Goal: Find contact information: Find contact information

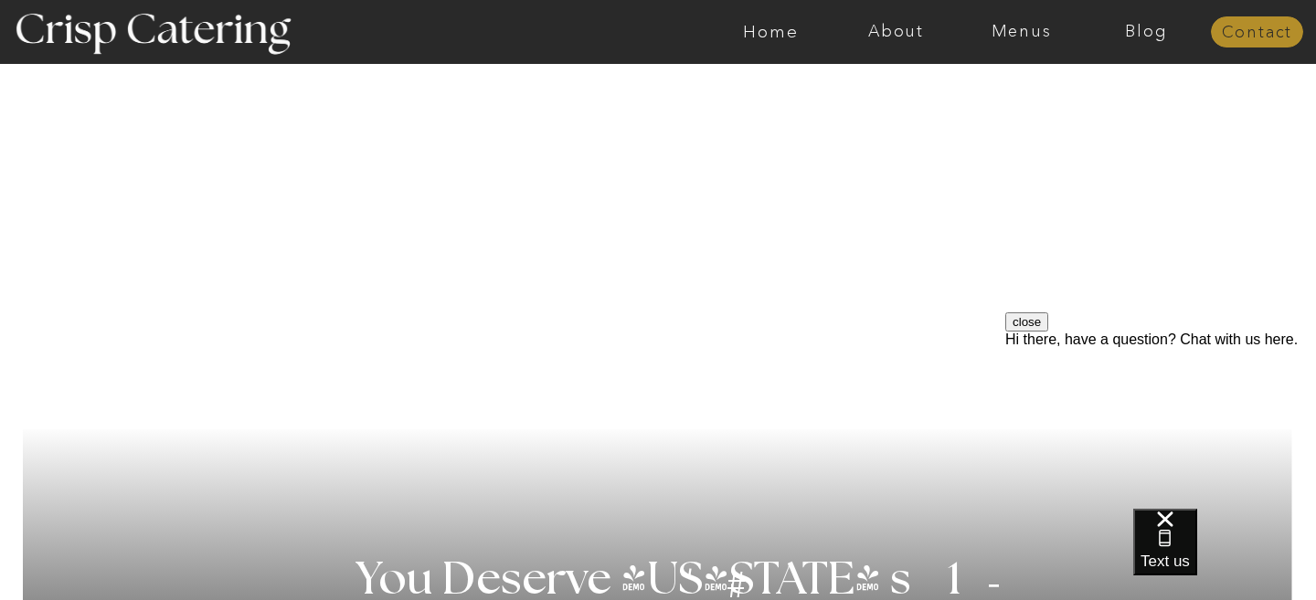
click at [1236, 33] on nav "Contact" at bounding box center [1257, 33] width 92 height 18
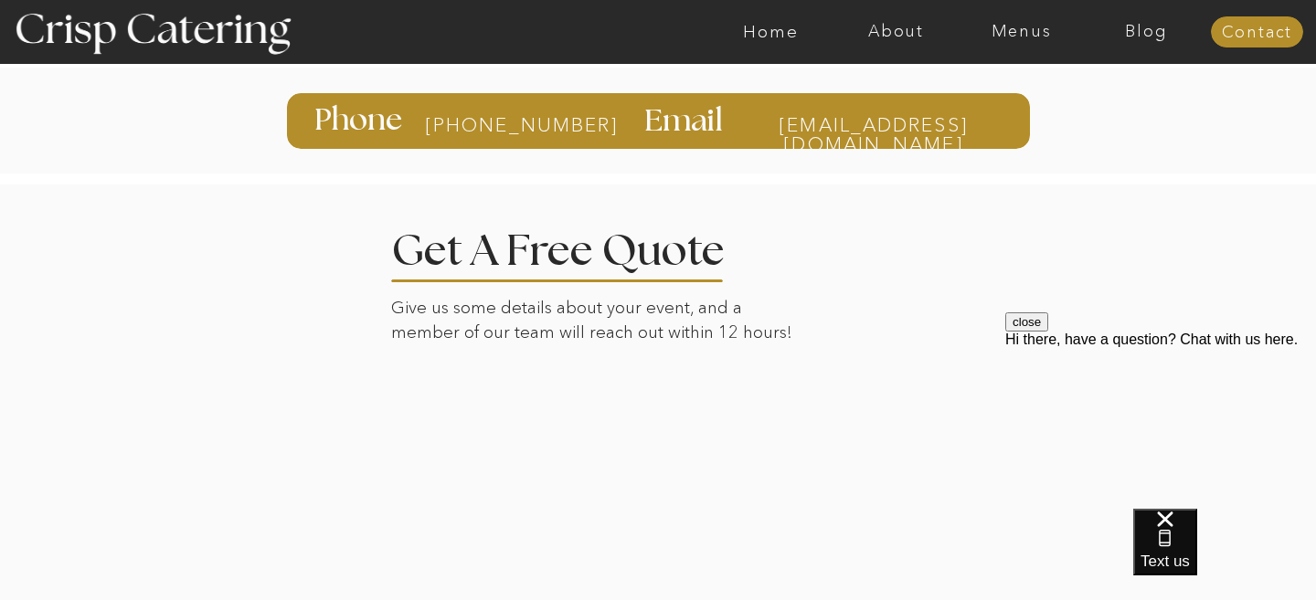
scroll to position [1, 0]
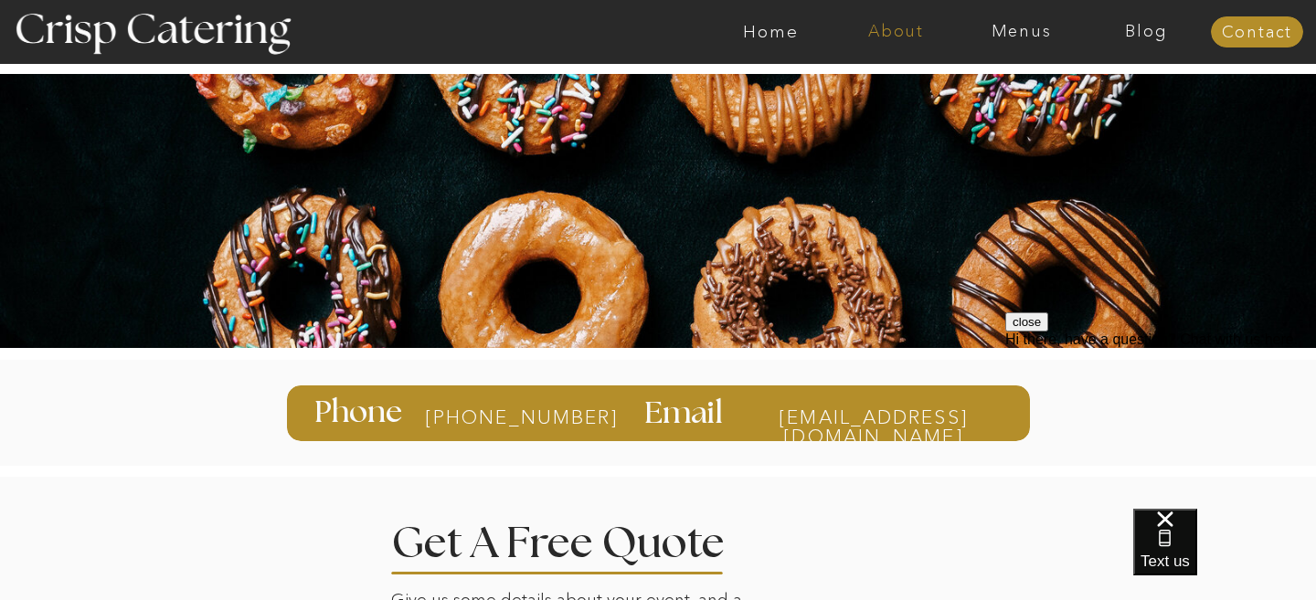
click at [892, 28] on nav "About" at bounding box center [895, 32] width 125 height 18
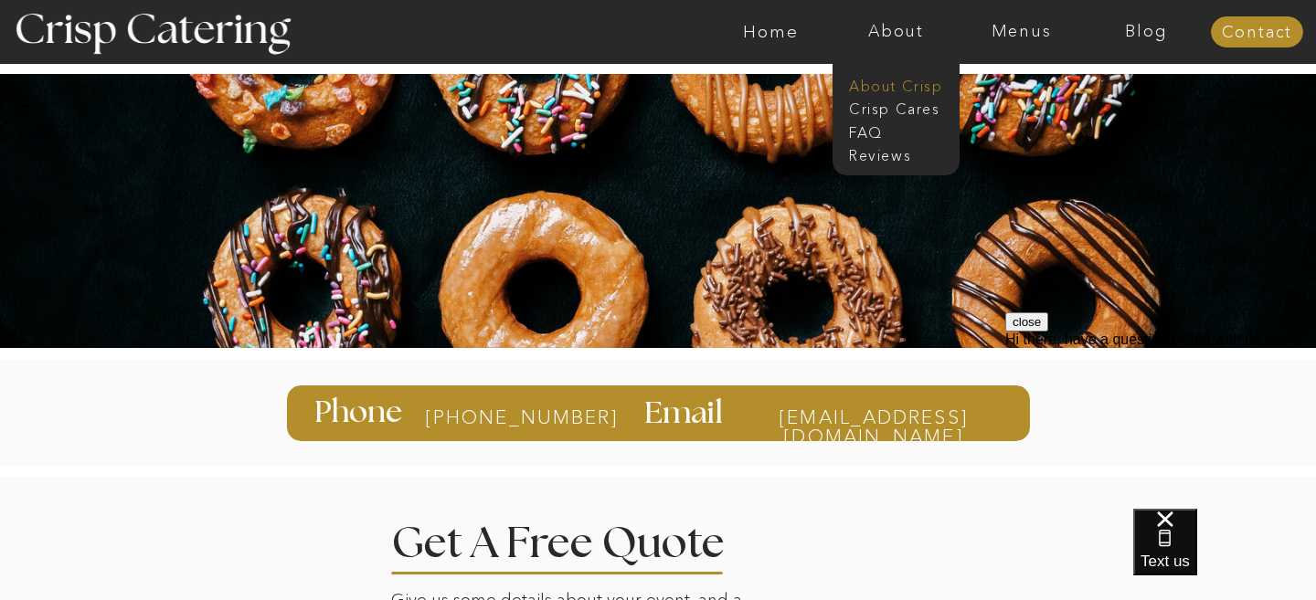
click at [877, 86] on nav "About Crisp" at bounding box center [901, 84] width 105 height 17
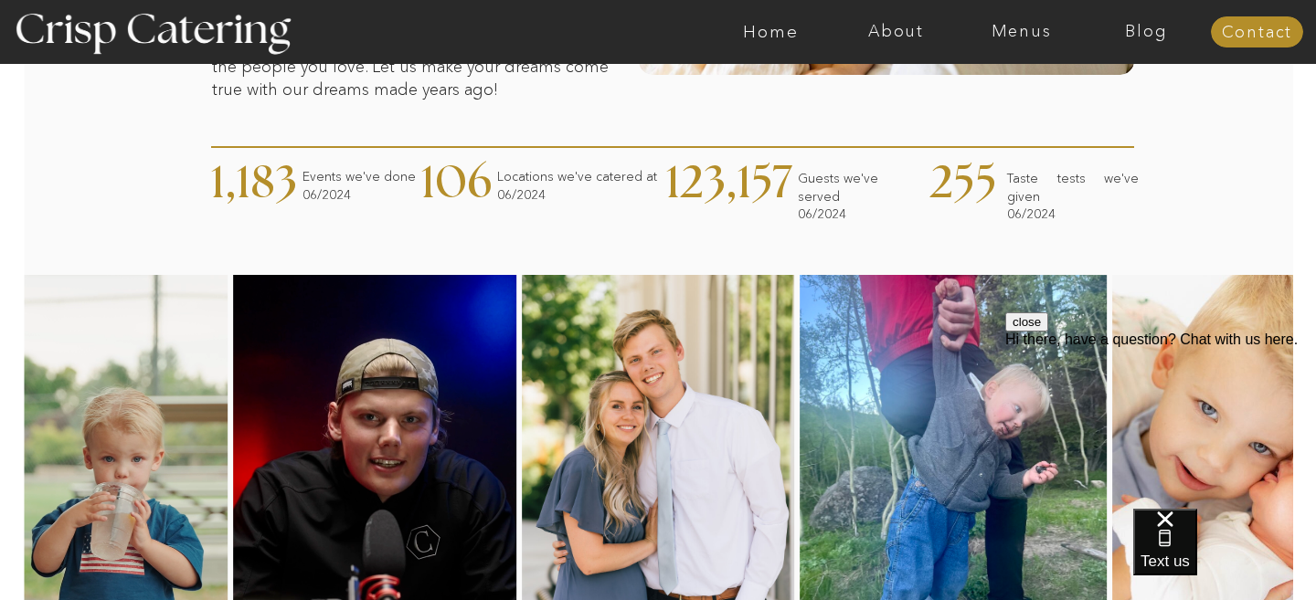
scroll to position [758, 0]
